Goal: Task Accomplishment & Management: Manage account settings

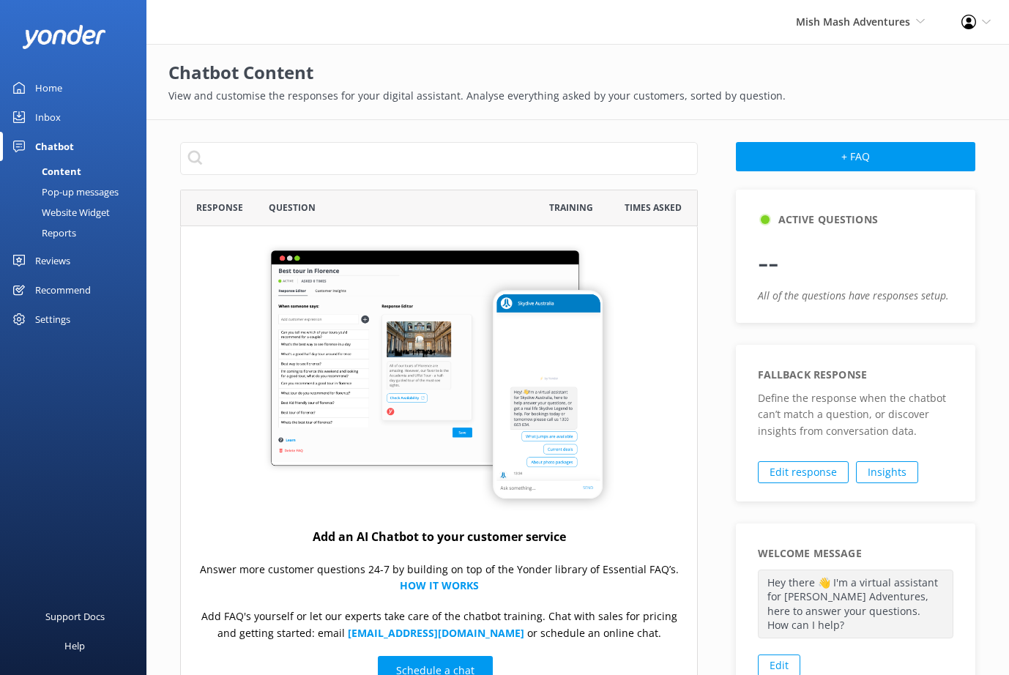
scroll to position [502, 506]
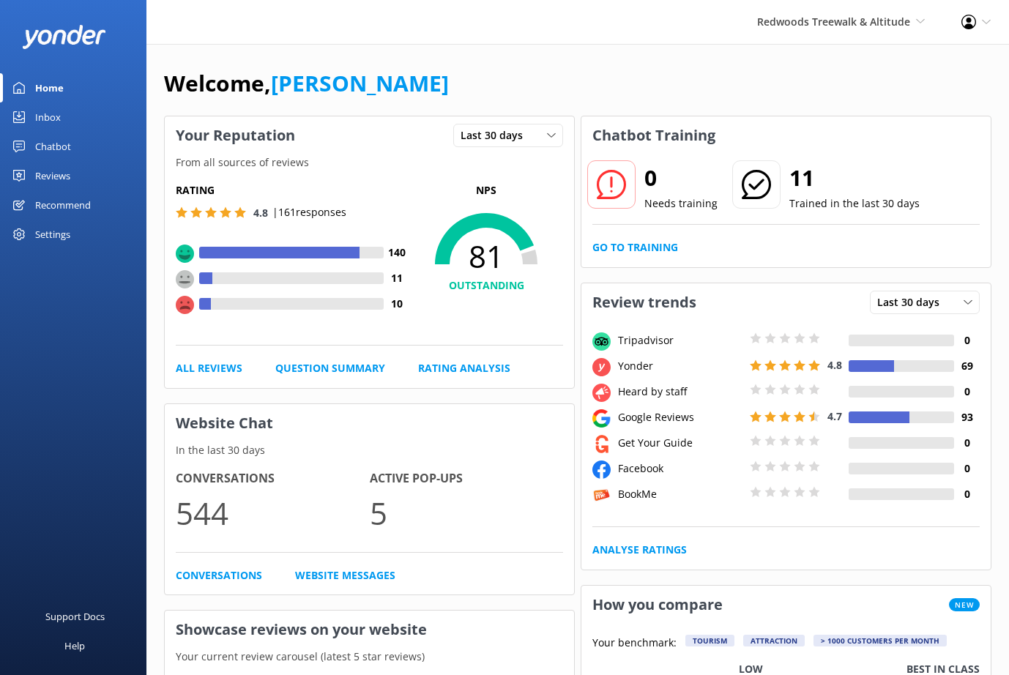
click at [55, 148] on div "Chatbot" at bounding box center [53, 146] width 36 height 29
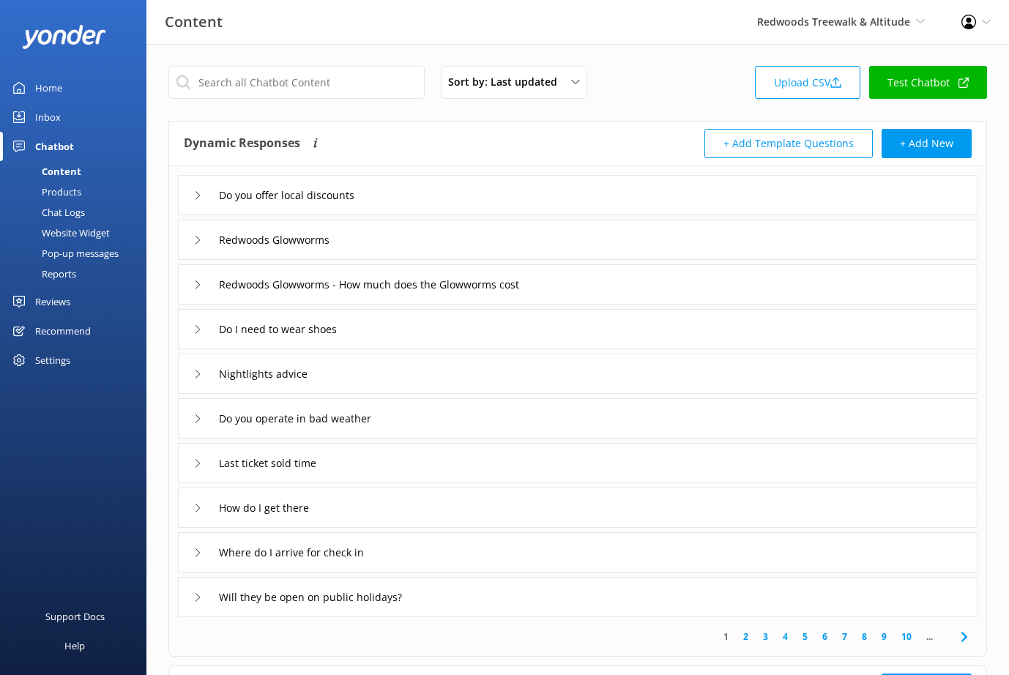
click at [73, 198] on div "Products" at bounding box center [45, 192] width 72 height 20
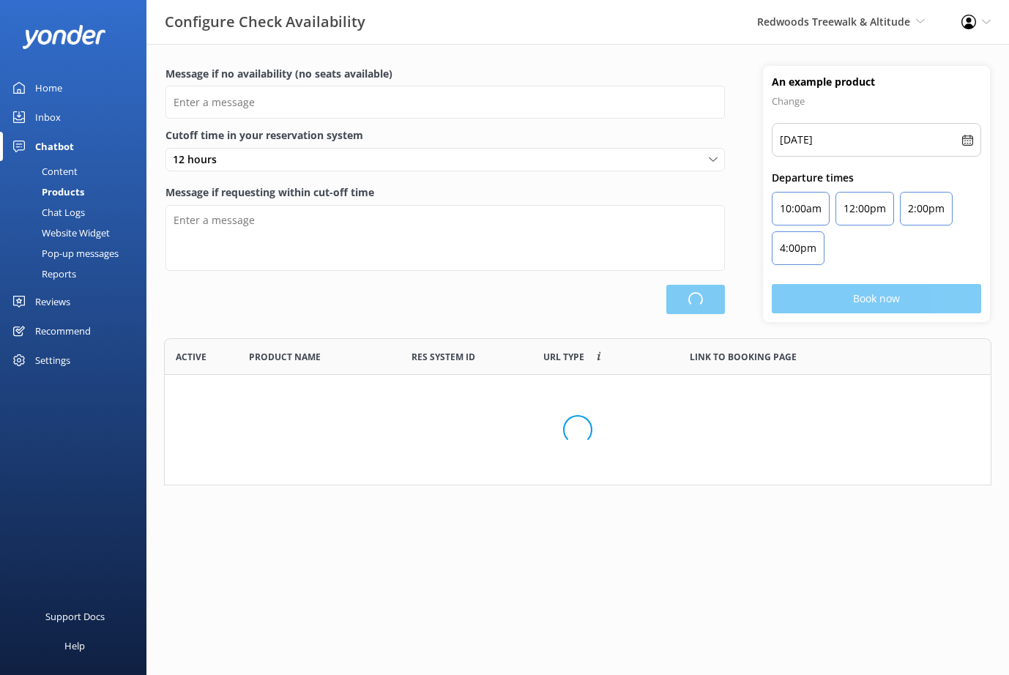
scroll to position [136, 816]
type input "Nighttime Fast Pass are sold out/unavailable, but General Admission tickets are…"
type textarea "Our online booking system closes {hours} prior to departure. Please contact us …"
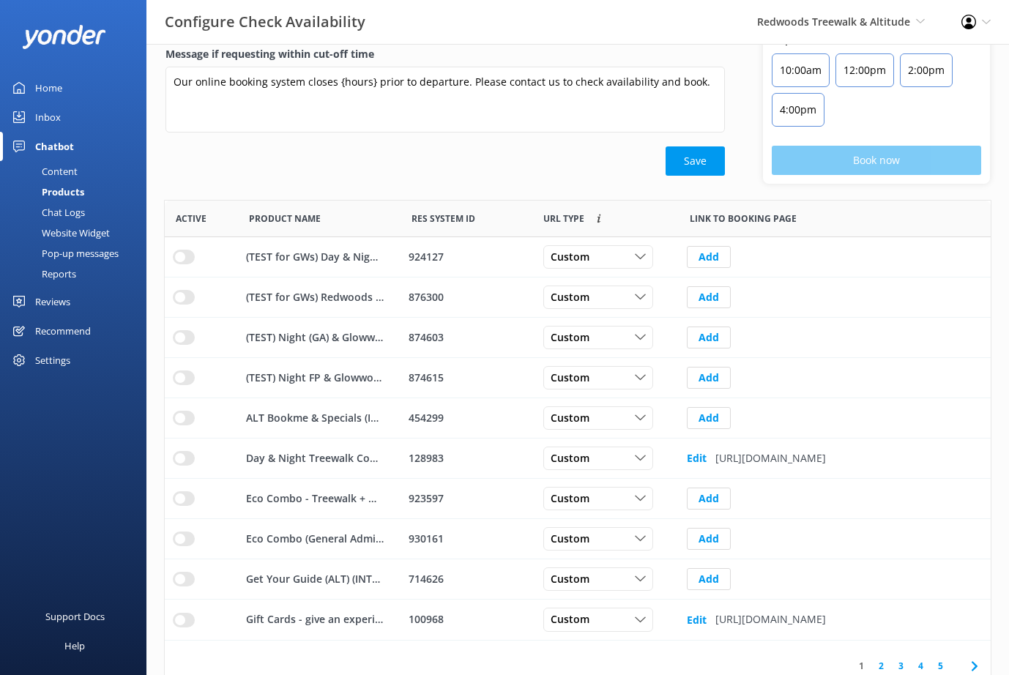
scroll to position [155, 0]
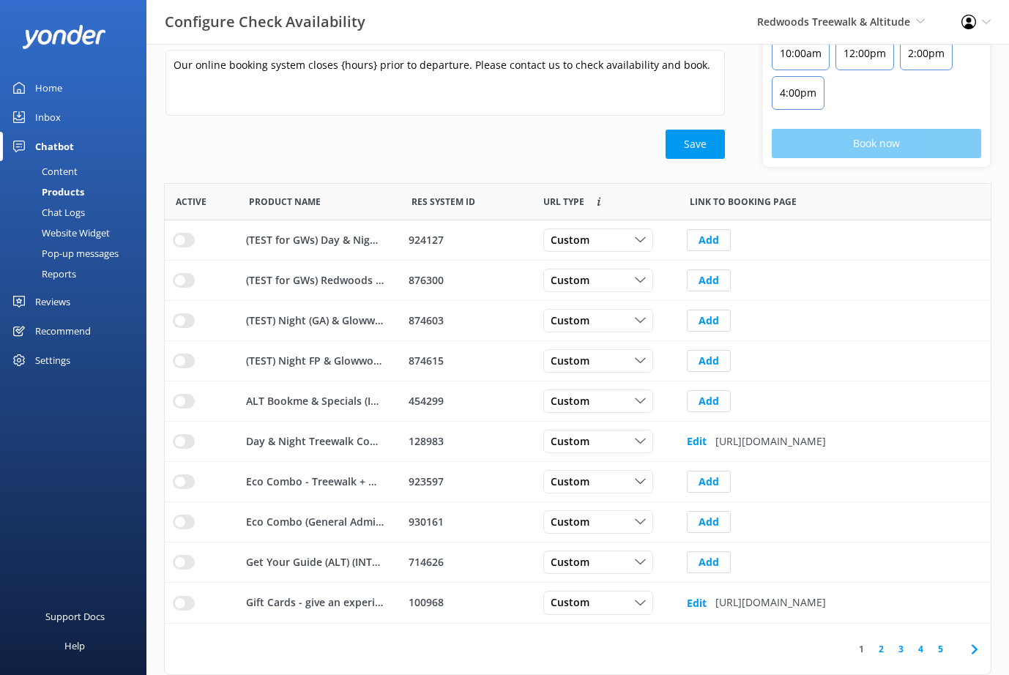
click at [972, 654] on use at bounding box center [974, 649] width 6 height 10
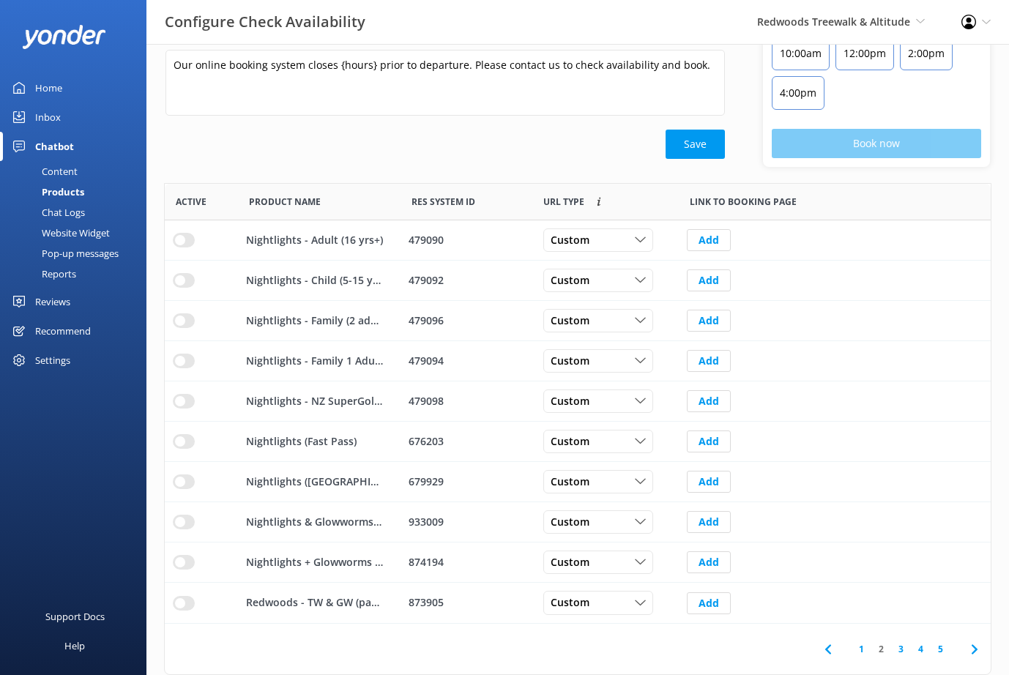
click at [972, 654] on use at bounding box center [974, 649] width 6 height 10
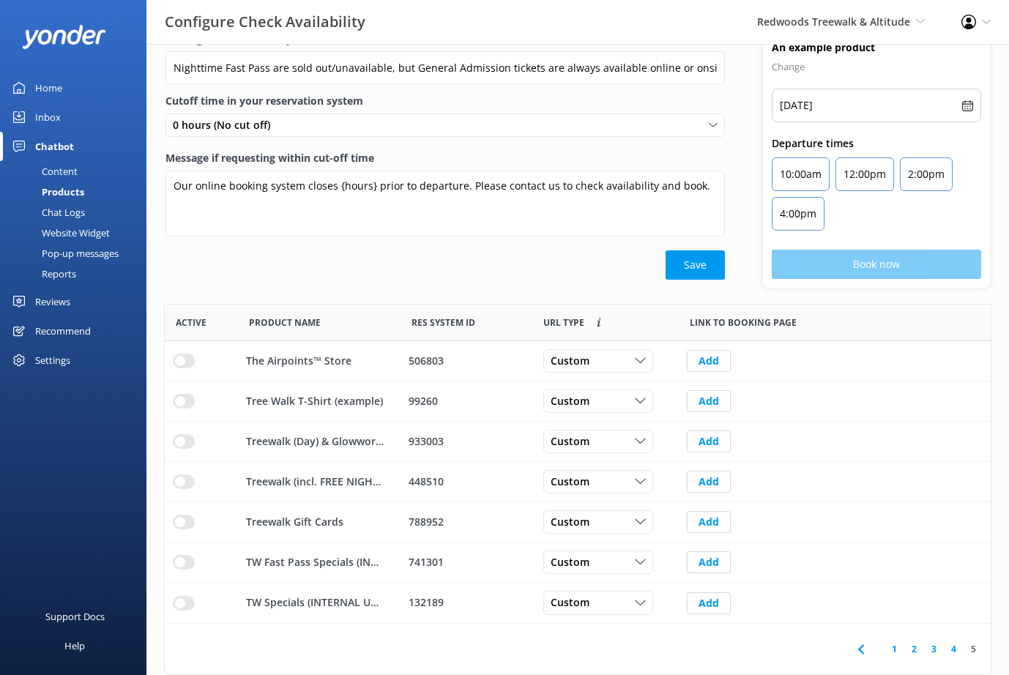
scroll to position [308, 815]
click at [893, 652] on link "1" at bounding box center [894, 649] width 20 height 14
